Goal: Task Accomplishment & Management: Manage account settings

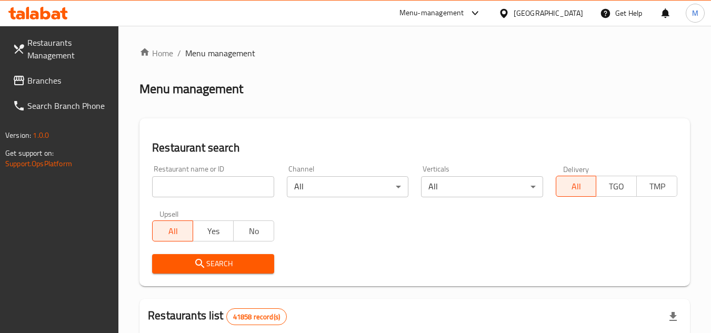
click at [217, 189] on input "search" at bounding box center [213, 186] width 122 height 21
paste input "706226"
type input "706226"
click button "Search" at bounding box center [213, 263] width 122 height 19
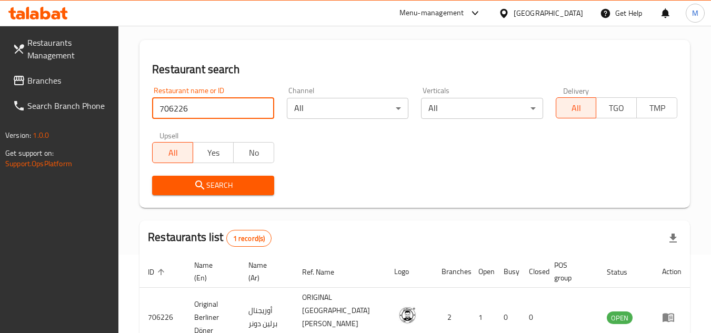
scroll to position [136, 0]
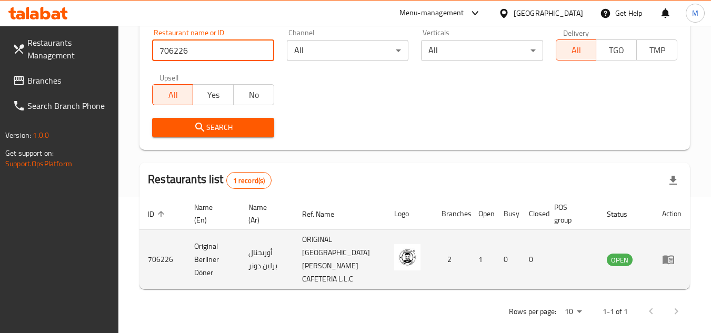
click at [669, 258] on icon "enhanced table" at bounding box center [671, 260] width 4 height 4
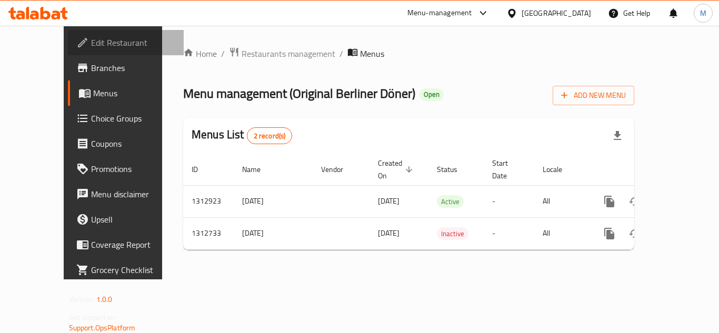
click at [91, 42] on span "Edit Restaurant" at bounding box center [133, 42] width 84 height 13
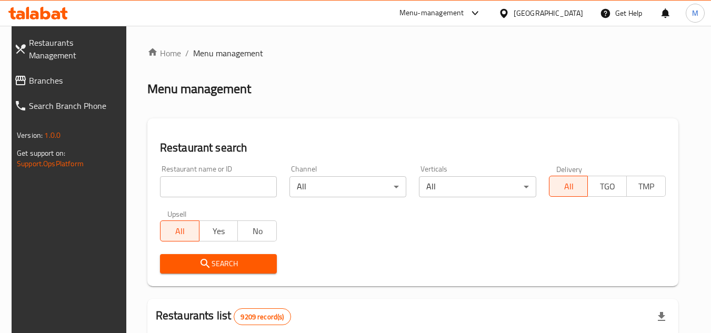
click at [219, 178] on input "search" at bounding box center [218, 186] width 117 height 21
paste input "Q Smart Technolgy"
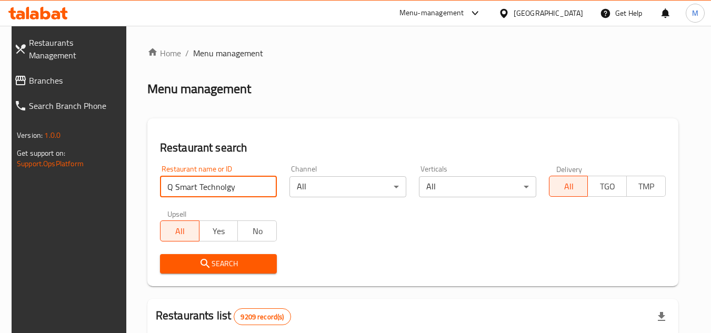
type input "Q Smart Technolgy"
click button "Search" at bounding box center [218, 263] width 117 height 19
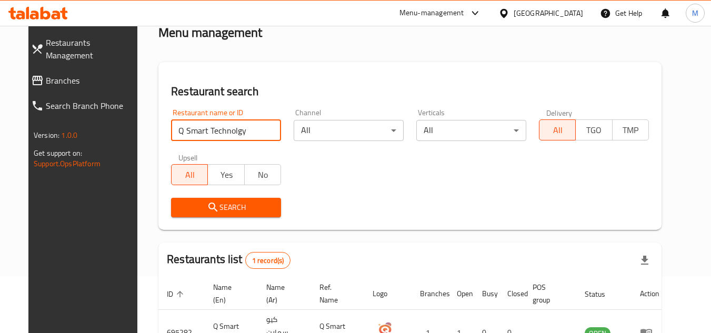
scroll to position [127, 0]
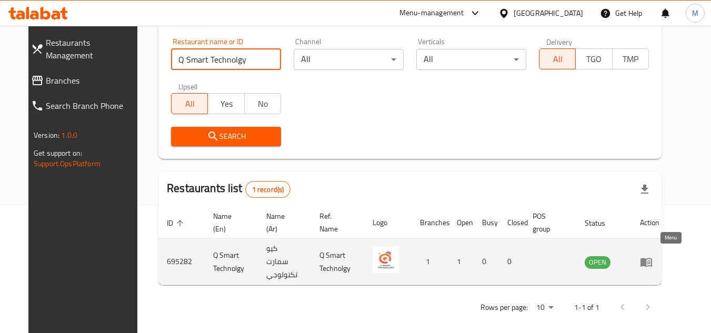
click at [659, 257] on link "enhanced table" at bounding box center [649, 262] width 19 height 13
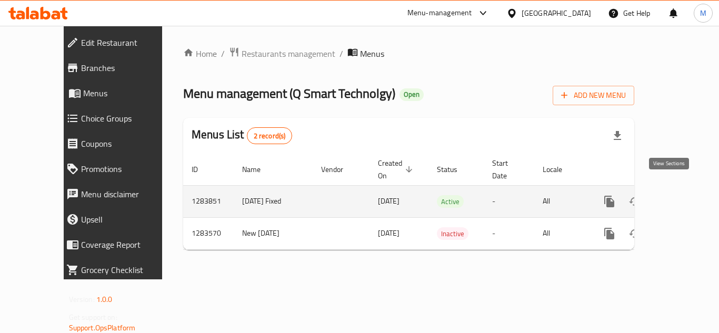
click at [679, 195] on icon "enhanced table" at bounding box center [685, 201] width 13 height 13
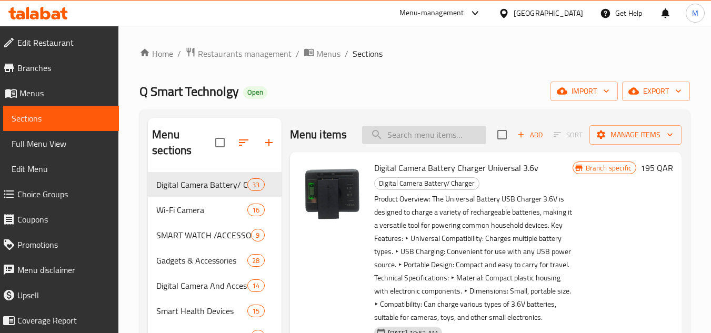
click at [399, 136] on input "search" at bounding box center [424, 135] width 124 height 18
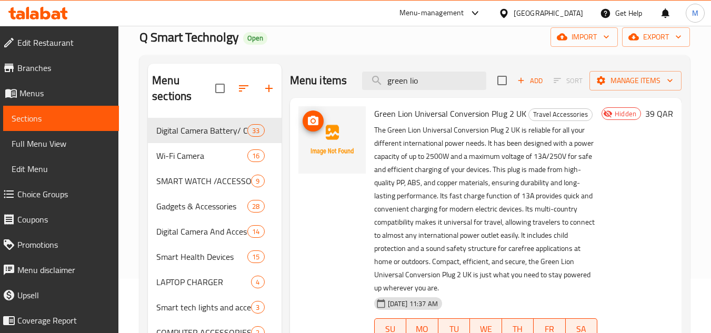
scroll to position [53, 0]
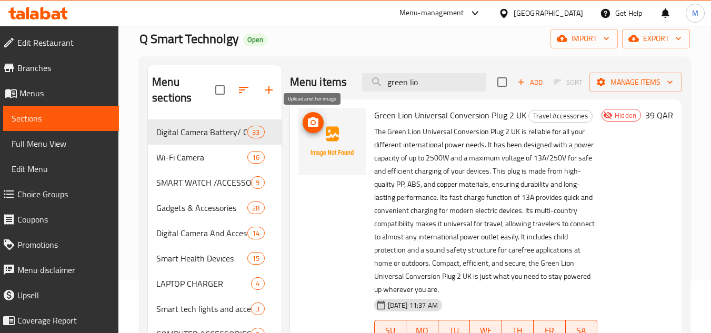
type input "green lio"
click at [316, 122] on icon "upload picture" at bounding box center [313, 121] width 11 height 9
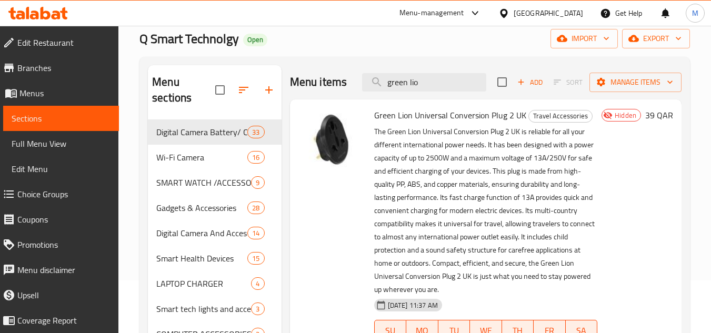
click at [417, 118] on span "Green Lion Universal Conversion Plug 2 UK" at bounding box center [450, 115] width 152 height 16
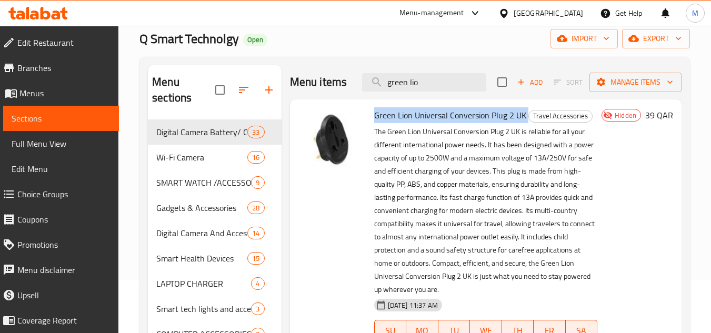
click at [417, 117] on span "Green Lion Universal Conversion Plug 2 UK" at bounding box center [450, 115] width 152 height 16
copy h6 "Green Lion Universal Conversion Plug 2 UK"
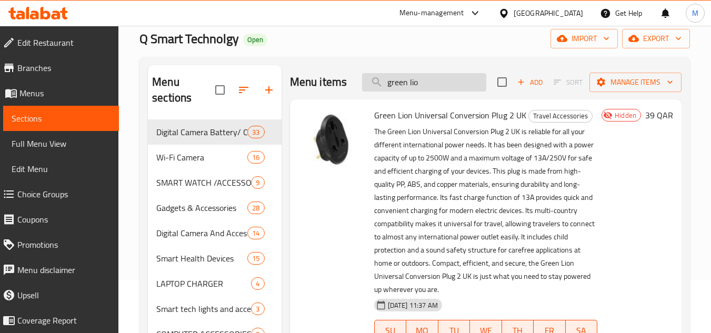
click at [426, 79] on input "green lio" at bounding box center [424, 82] width 124 height 18
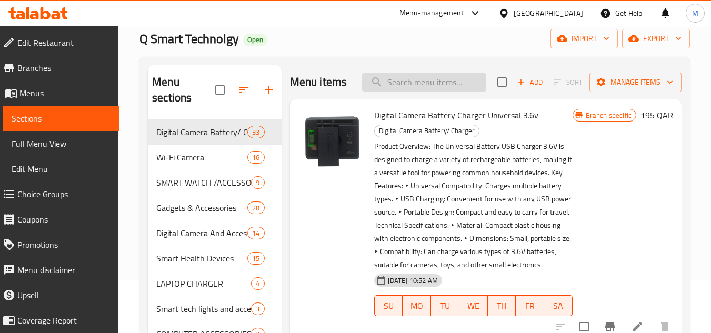
click at [417, 87] on input "search" at bounding box center [424, 82] width 124 height 18
paste input "Green Lion Universal Conversion Plug 2 UK"
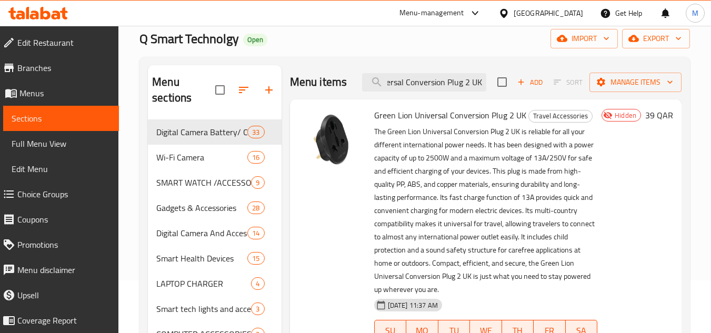
type input "Green Lion Universal Conversion Plug 2 UK"
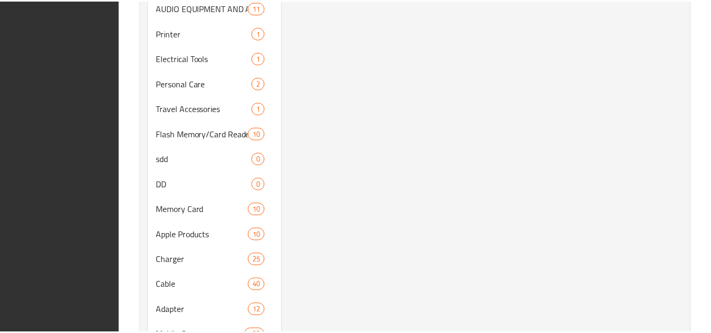
scroll to position [555, 0]
